Goal: Information Seeking & Learning: Find contact information

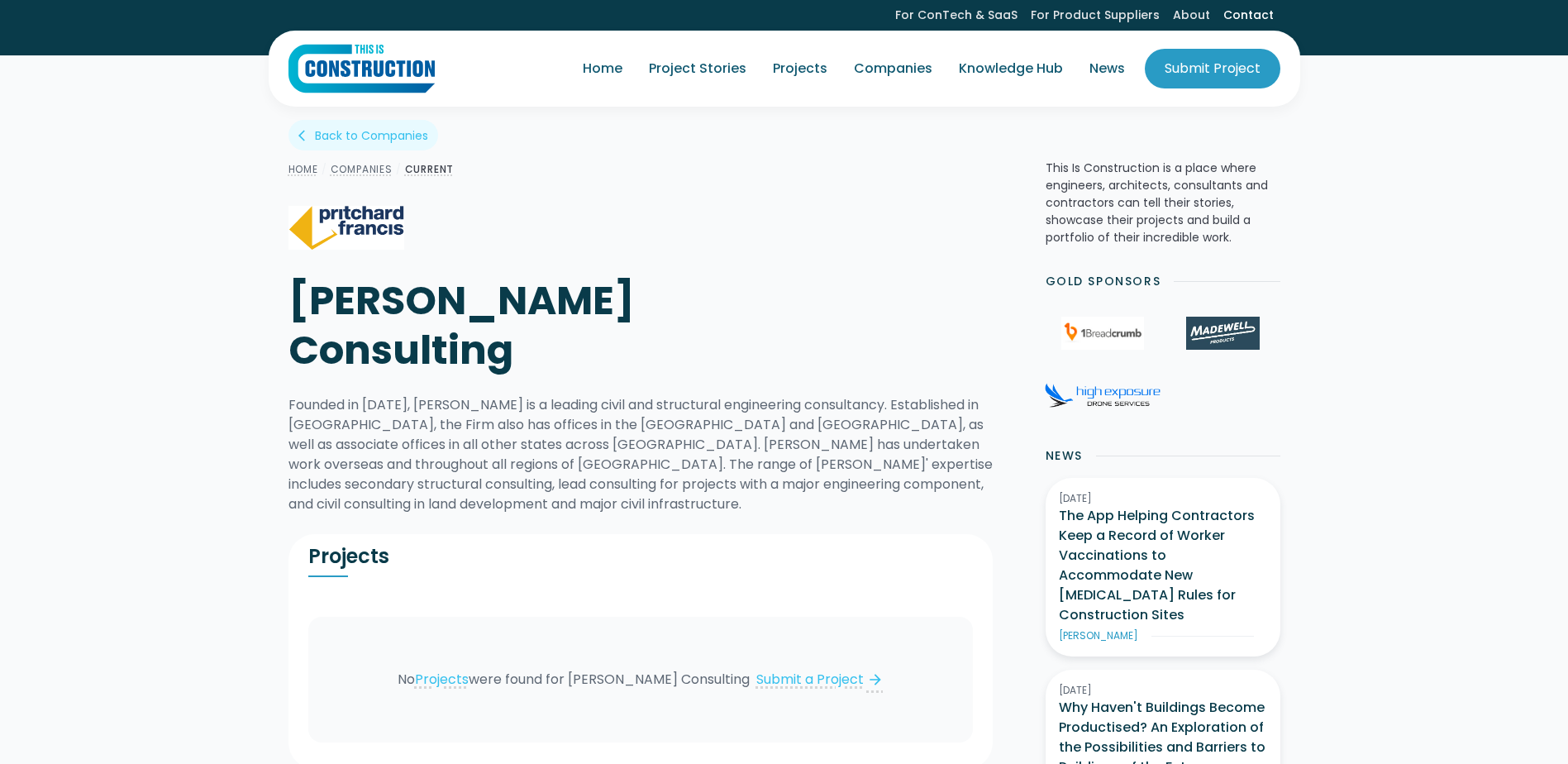
click at [1250, 13] on link "Contact" at bounding box center [1249, 15] width 63 height 31
